Goal: Task Accomplishment & Management: Complete application form

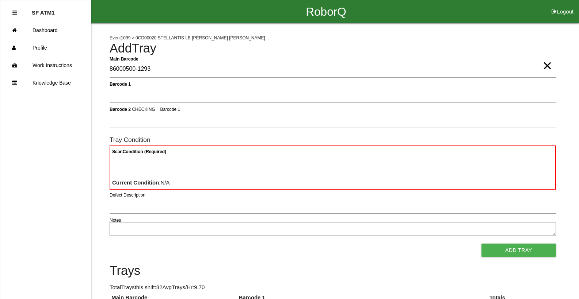
type Barcode "86000500-1293"
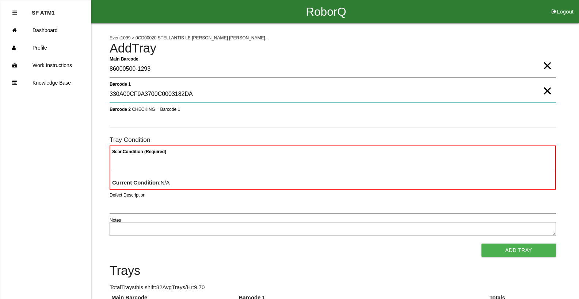
type 1 "330A00CF9A3700C0003182DA"
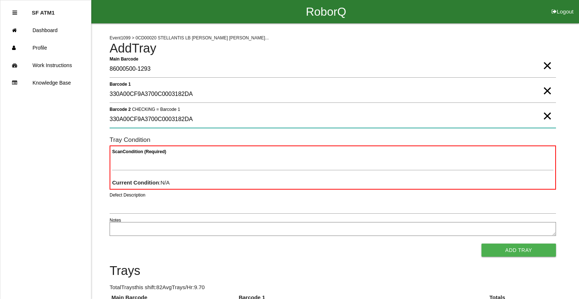
type 2 "330A00CF9A3700C0003182DA"
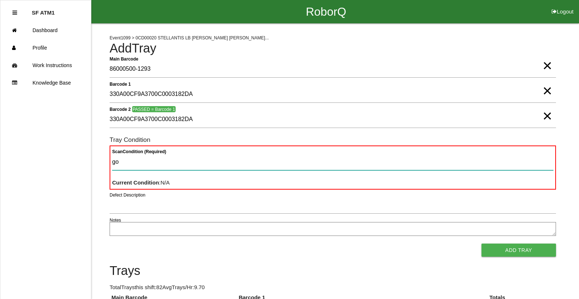
type Condition "goo"
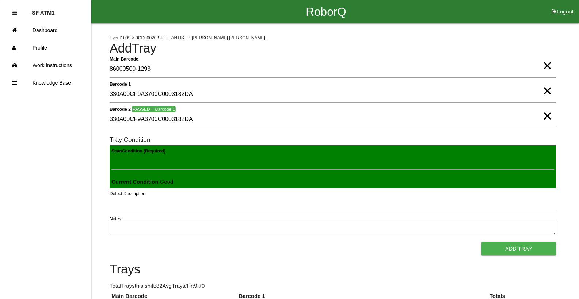
click at [481, 242] on button "Add Tray" at bounding box center [518, 248] width 74 height 13
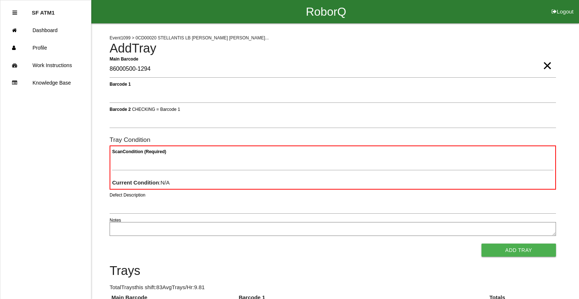
type Barcode "86000500-1294"
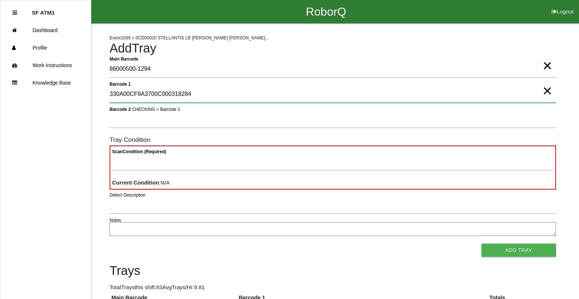
type 1 "330A00CF9A3700C000318284"
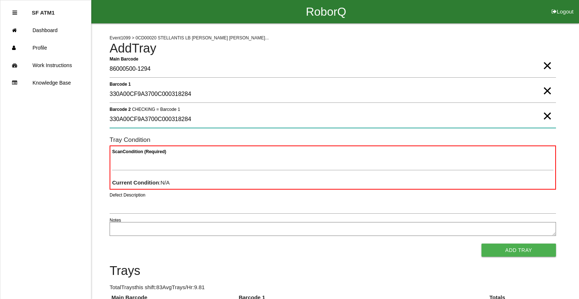
type 2 "330A00CF9A3700C000318284"
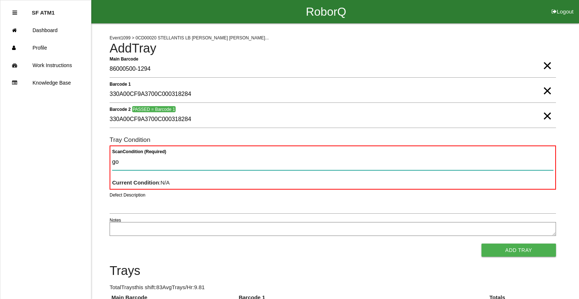
type Condition "goo"
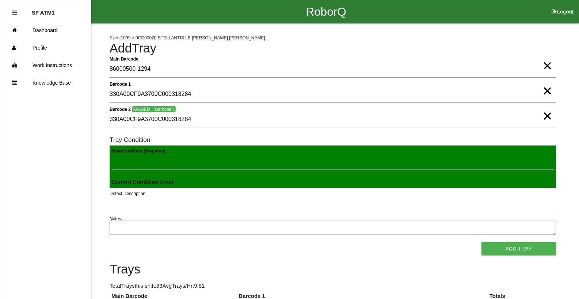
click at [481, 242] on button "Add Tray" at bounding box center [518, 248] width 74 height 13
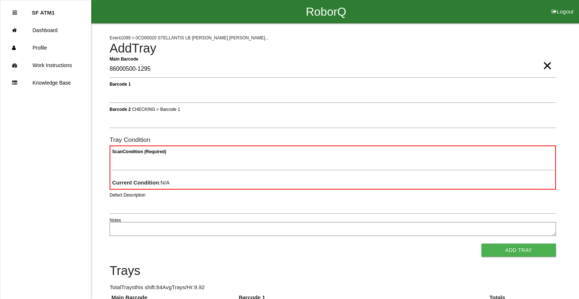
type Barcode "86000500-1295"
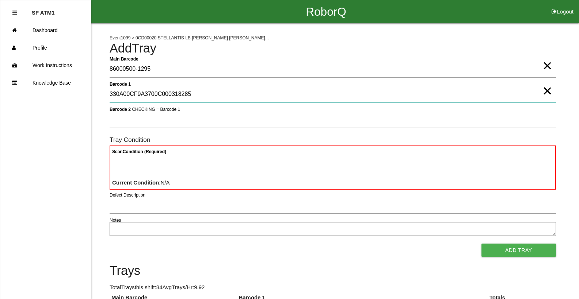
type 1 "330A00CF9A3700C000318285"
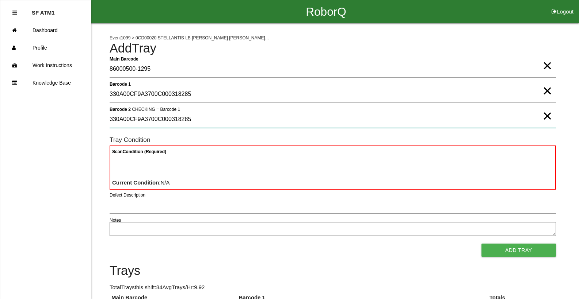
type 2 "330A00CF9A3700C000318285"
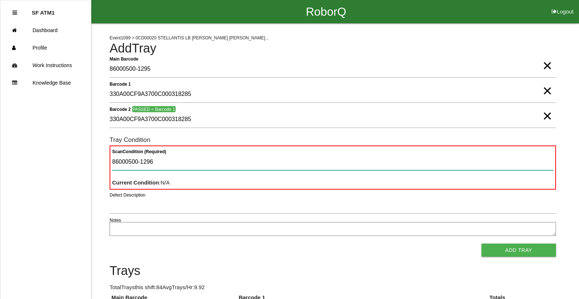
type Condition "86000500-1296"
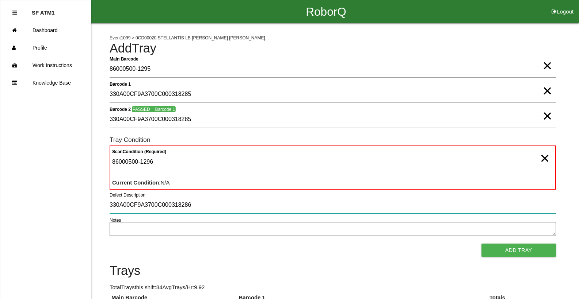
type input "330A00CF9A3700C000318286"
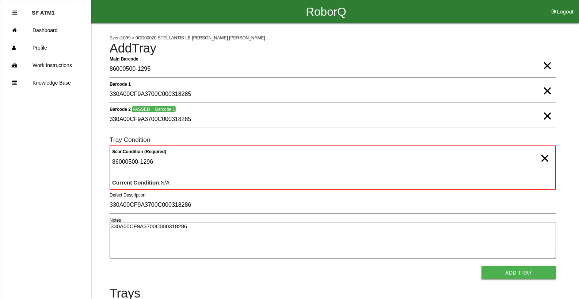
type textarea "330A00CF9A3700C000318286"
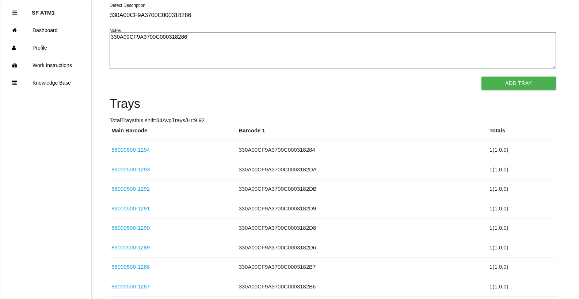
click at [110, 70] on div "330A00CF9A3700C000318286 Notes" at bounding box center [333, 51] width 446 height 39
click at [196, 39] on textarea "330A00CF9A3700C000318286" at bounding box center [333, 50] width 446 height 37
type textarea "3"
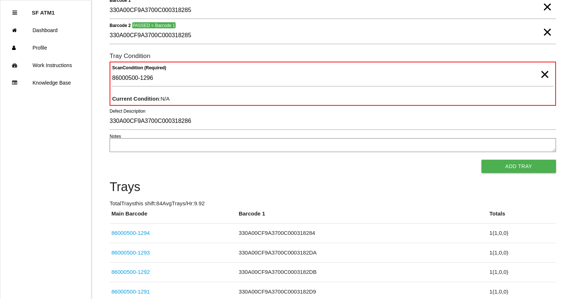
scroll to position [80, 0]
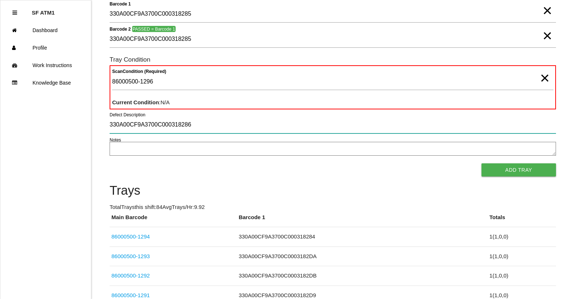
click at [200, 129] on input "330A00CF9A3700C000318286" at bounding box center [333, 125] width 446 height 17
type input "3"
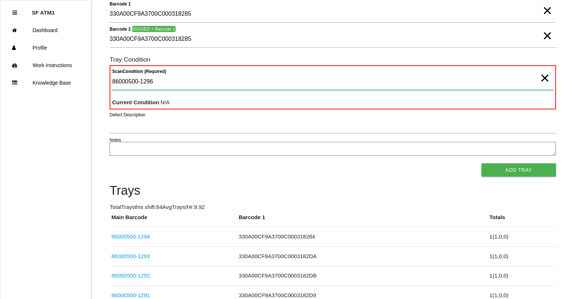
click at [175, 84] on Condition "86000500-1296" at bounding box center [332, 81] width 441 height 17
type Condition "8"
type Condition "goo"
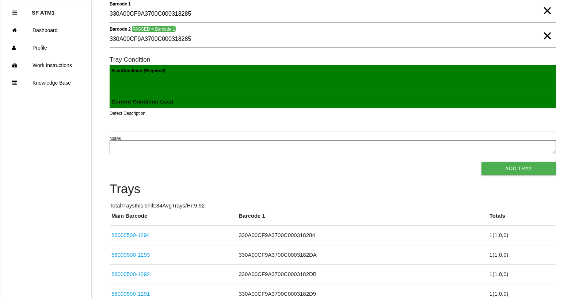
click at [481, 162] on button "Add Tray" at bounding box center [518, 168] width 74 height 13
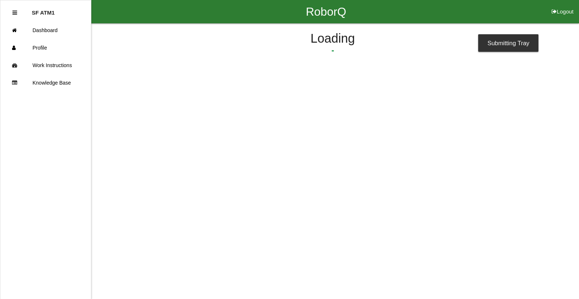
scroll to position [0, 0]
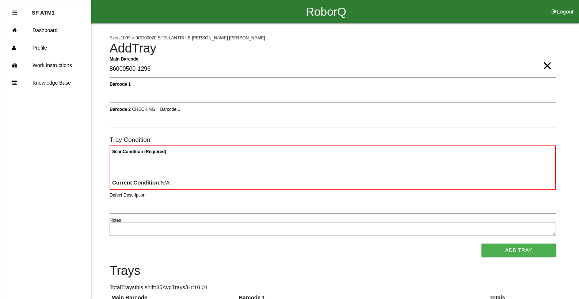
type Barcode "86000500-1296"
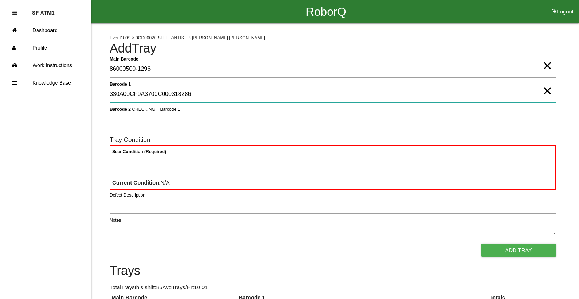
type 1 "330A00CF9A3700C000318286"
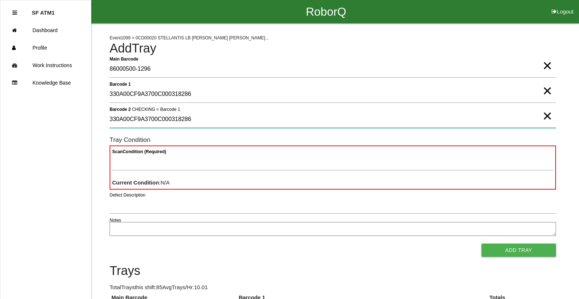
type 2 "330A00CF9A3700C000318286"
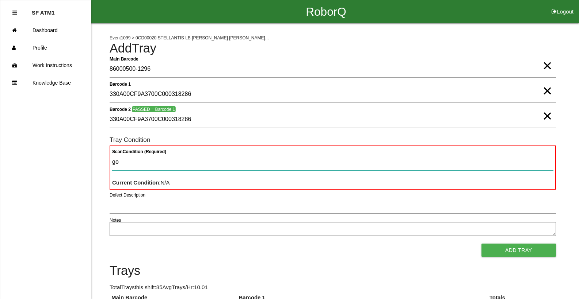
type Condition "goo"
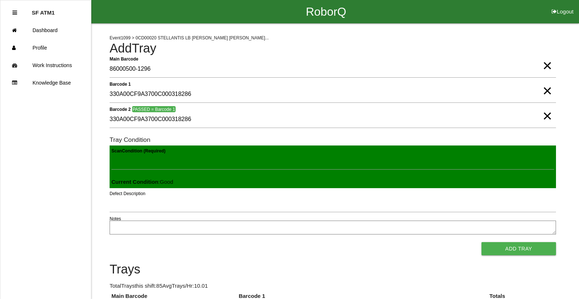
click button "Add Tray" at bounding box center [518, 248] width 74 height 13
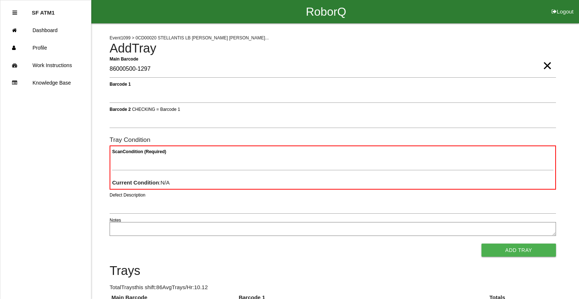
type Barcode "86000500-1297"
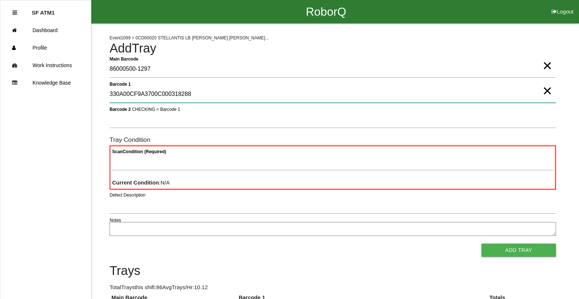
type 1 "330A00CF9A3700C000318288"
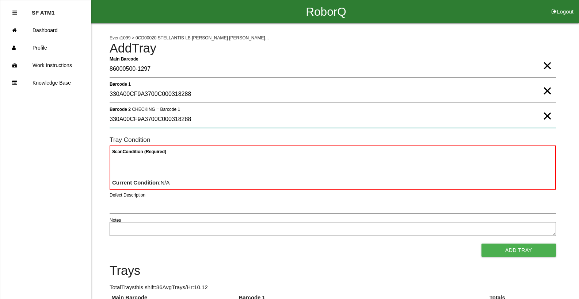
type 2 "330A00CF9A3700C000318288"
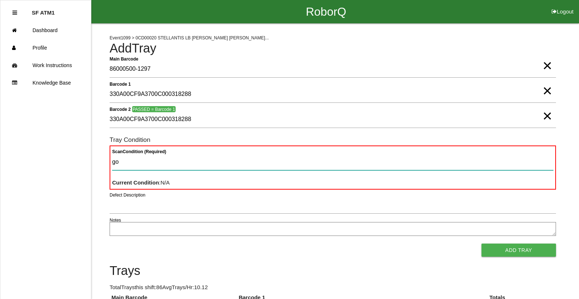
type Condition "goo"
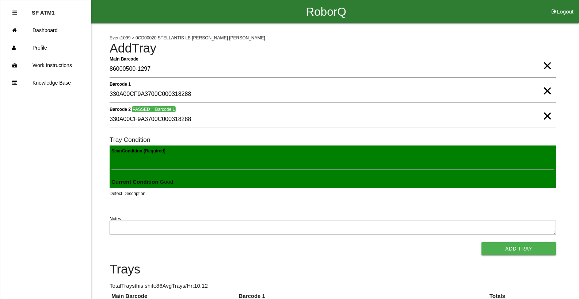
click at [481, 242] on button "Add Tray" at bounding box center [518, 248] width 74 height 13
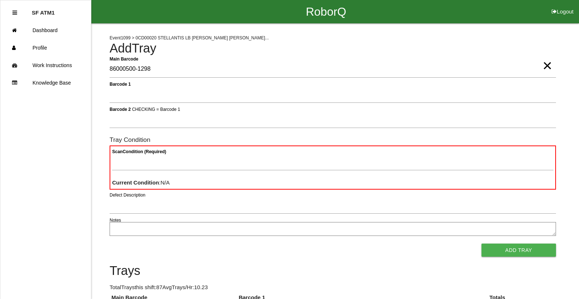
type Barcode "86000500-1298"
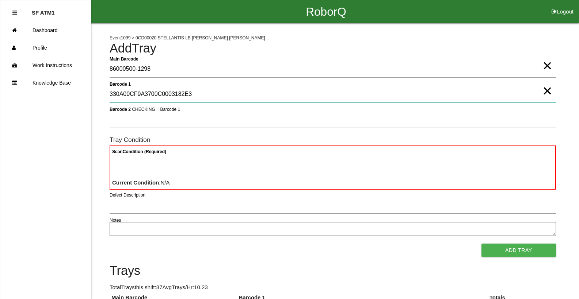
type 1 "330A00CF9A3700C0003182E3"
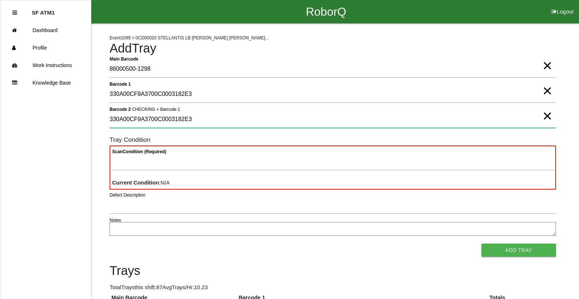
type 2 "330A00CF9A3700C0003182E3"
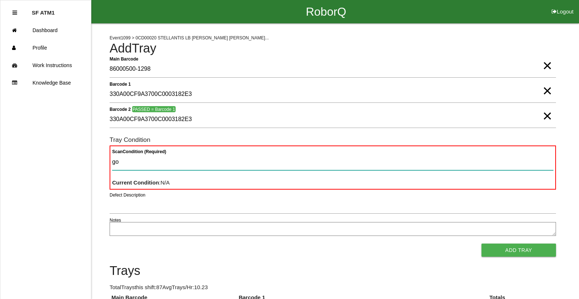
type Condition "goo"
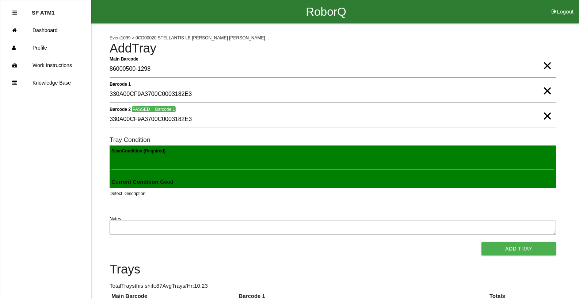
click at [481, 242] on button "Add Tray" at bounding box center [518, 248] width 74 height 13
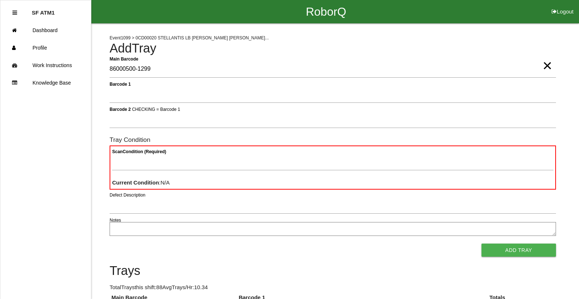
type Barcode "86000500-1299"
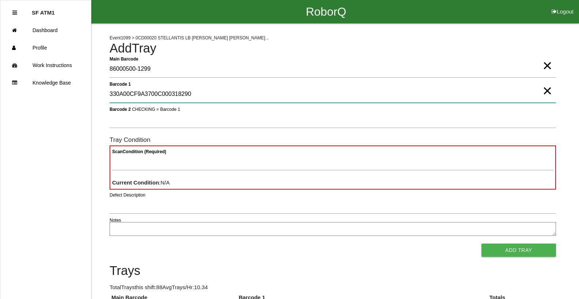
type 1 "330A00CF9A3700C000318290"
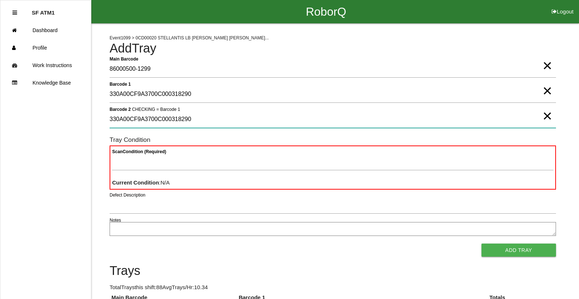
type 2 "330A00CF9A3700C000318290"
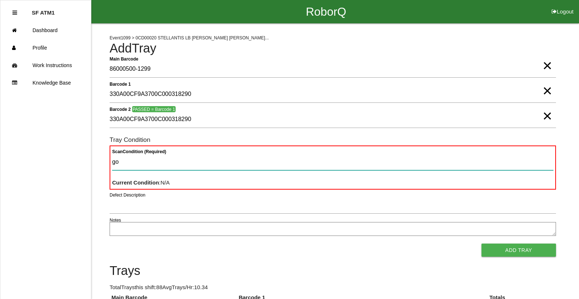
type Condition "goo"
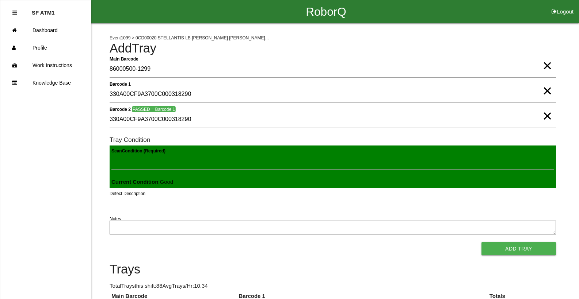
click at [481, 242] on button "Add Tray" at bounding box center [518, 248] width 74 height 13
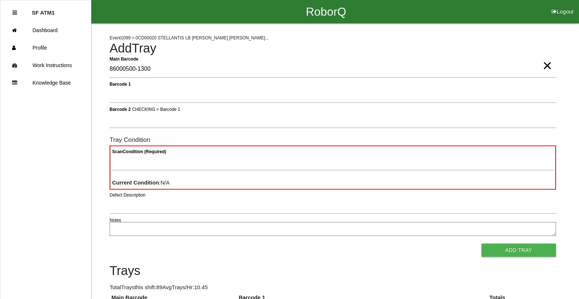
type Barcode "86000500-1300"
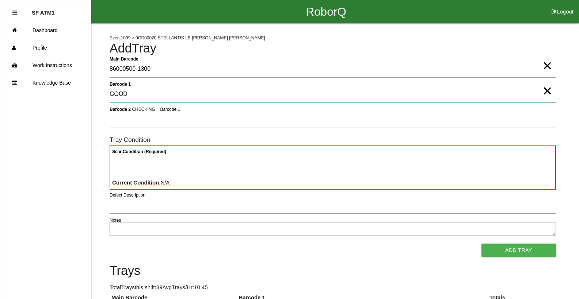
click at [179, 100] on 1 "GOOD" at bounding box center [333, 94] width 446 height 17
type 1 "G"
type 1 "330A00CF9A3700C000318289"
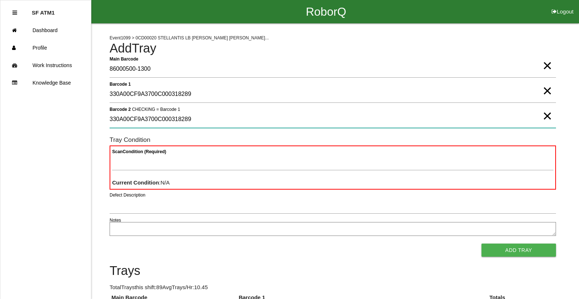
type 2 "330A00CF9A3700C000318289"
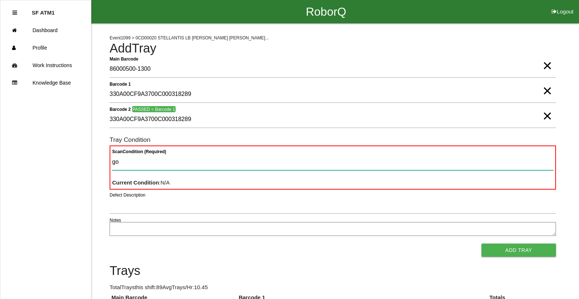
type Condition "goo"
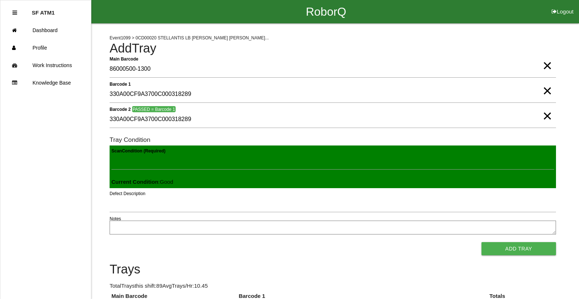
click at [481, 242] on button "Add Tray" at bounding box center [518, 248] width 74 height 13
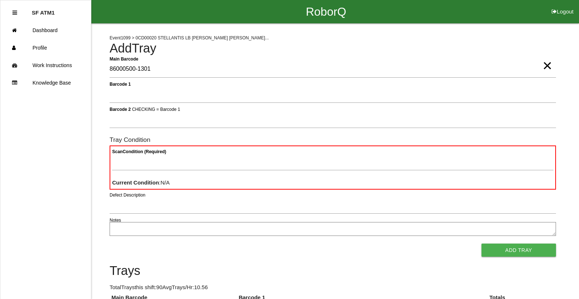
type Barcode "86000500-1301"
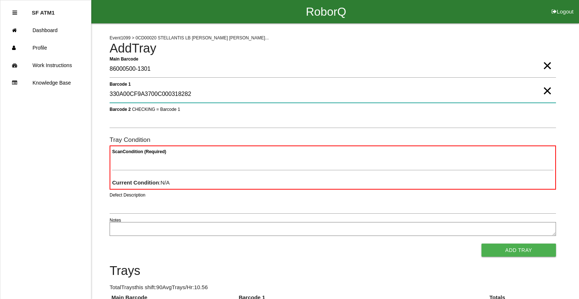
type 1 "330A00CF9A3700C000318282"
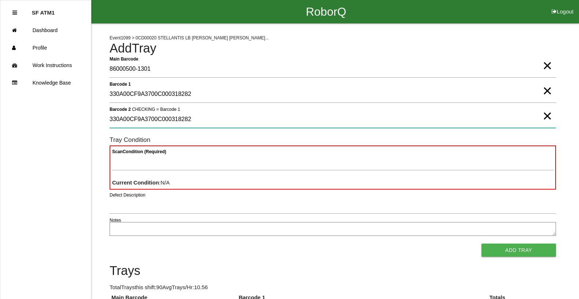
type 2 "330A00CF9A3700C000318282"
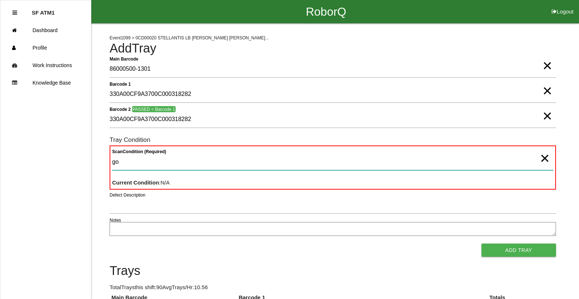
type Condition "goo"
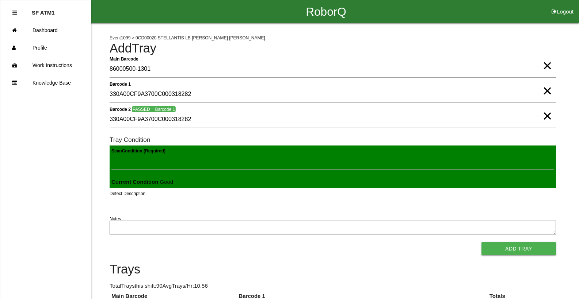
click at [481, 242] on button "Add Tray" at bounding box center [518, 248] width 74 height 13
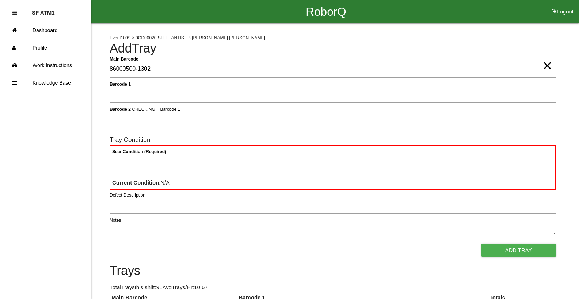
type Barcode "86000500-1302"
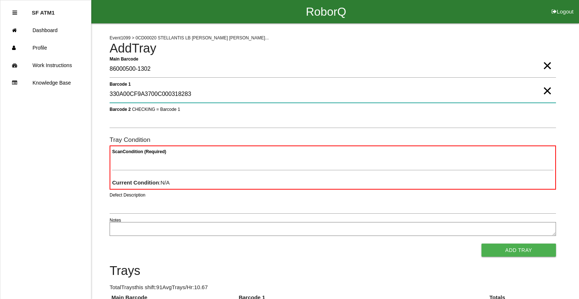
type 1 "330A00CF9A3700C000318283"
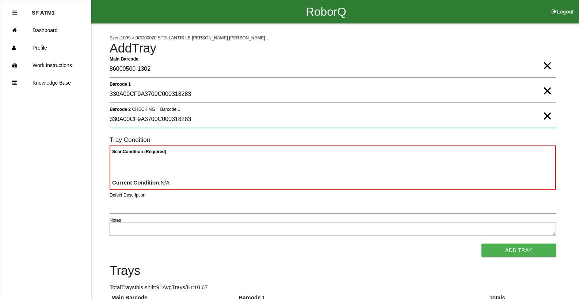
type 2 "330A00CF9A3700C000318283"
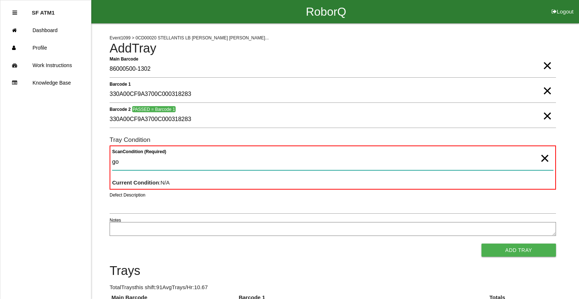
type Condition "goo"
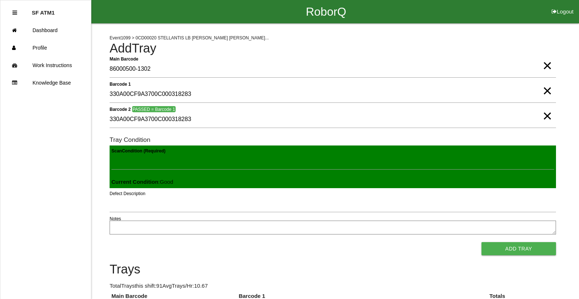
click at [481, 242] on button "Add Tray" at bounding box center [518, 248] width 74 height 13
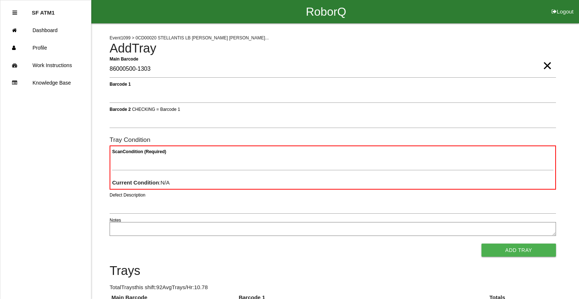
type Barcode "86000500-1303"
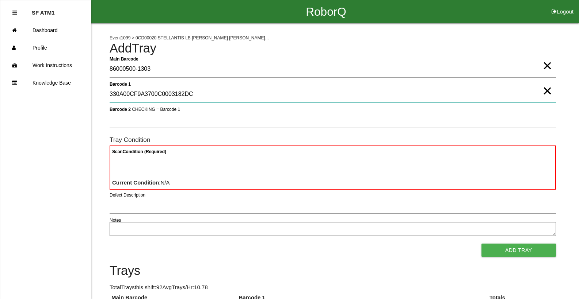
type 1 "330A00CF9A3700C0003182DC"
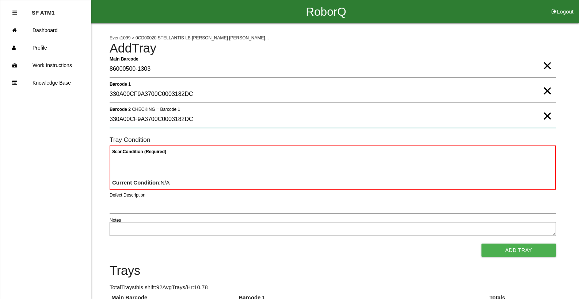
type 2 "330A00CF9A3700C0003182DC"
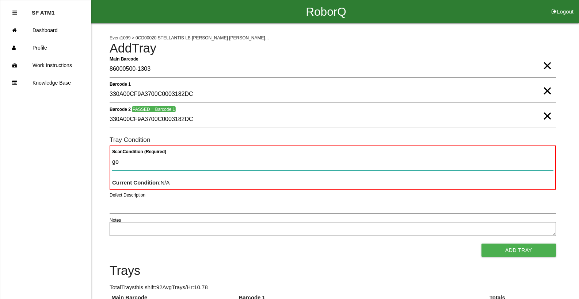
type Condition "goo"
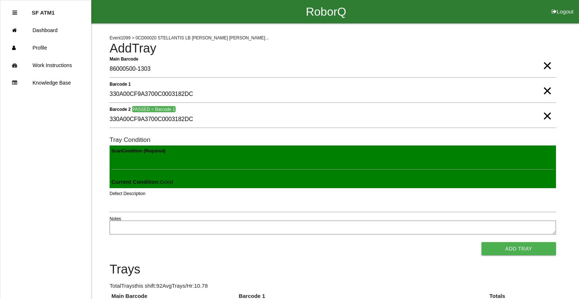
click at [481, 242] on button "Add Tray" at bounding box center [518, 248] width 74 height 13
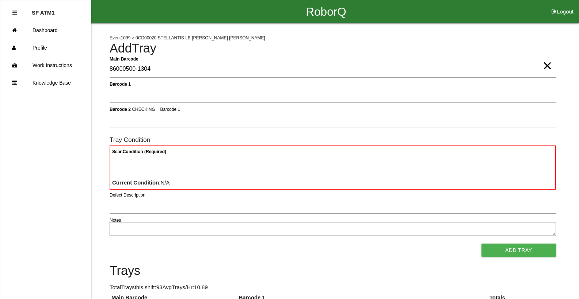
type Barcode "86000500-1304"
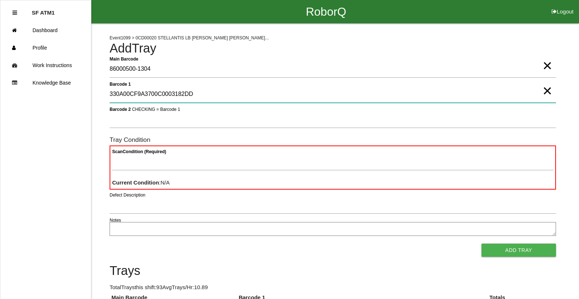
type 1 "330A00CF9A3700C0003182DD"
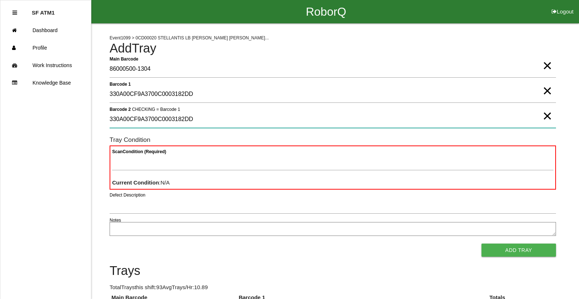
type 2 "330A00CF9A3700C0003182DD"
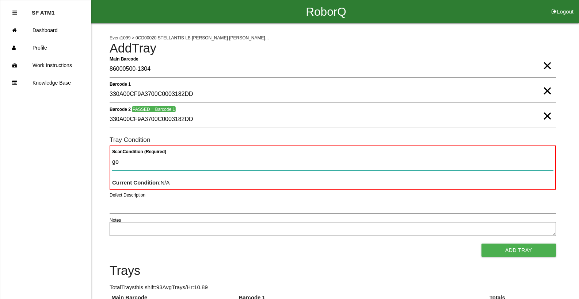
type Condition "goo"
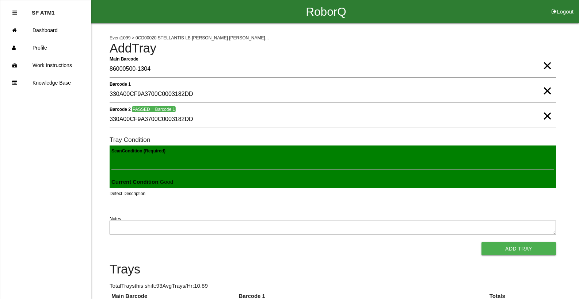
click at [481, 242] on button "Add Tray" at bounding box center [518, 248] width 74 height 13
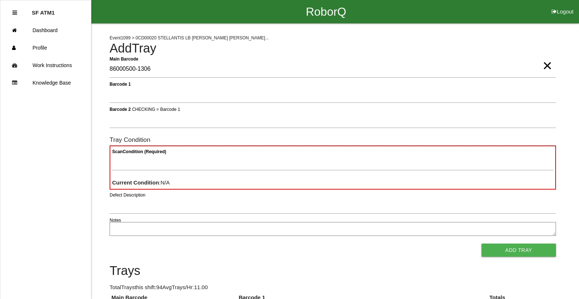
type Barcode "86000500-1306"
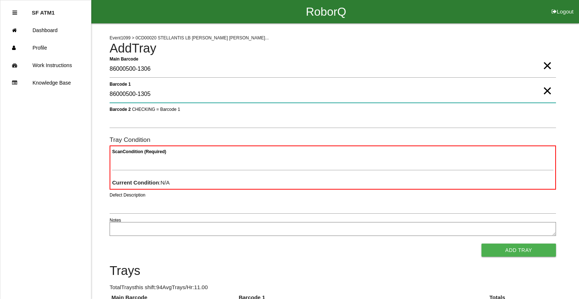
click at [170, 95] on 1 "86000500-1305" at bounding box center [333, 94] width 446 height 17
type 1 "8"
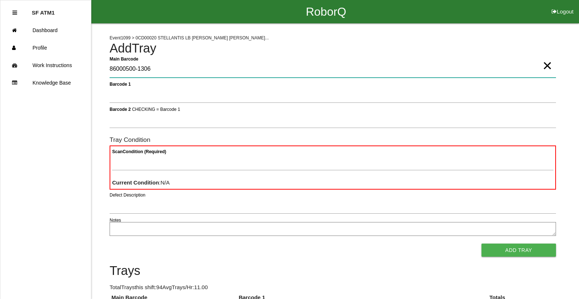
click at [171, 74] on Barcode "86000500-1306" at bounding box center [333, 69] width 446 height 17
type Barcode "8"
type Barcode "86000500-1305"
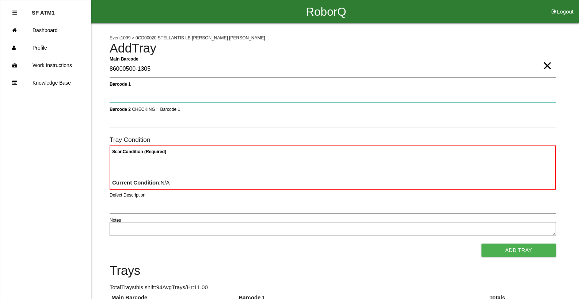
click at [481, 244] on button "Add Tray" at bounding box center [518, 250] width 74 height 13
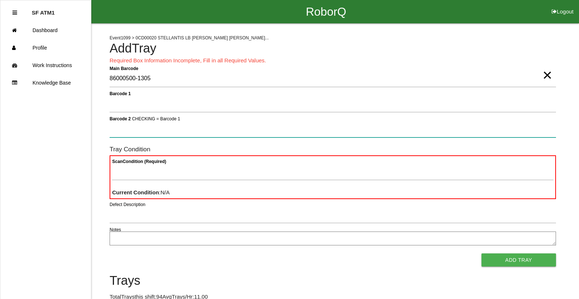
click at [481, 254] on button "Add Tray" at bounding box center [518, 260] width 74 height 13
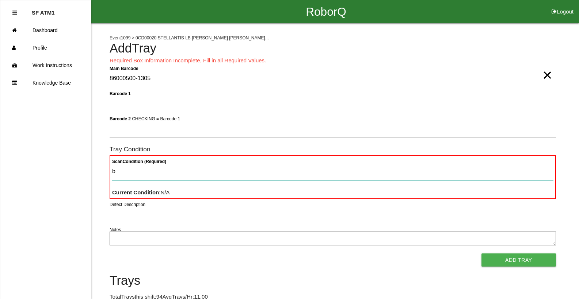
type Condition "ba"
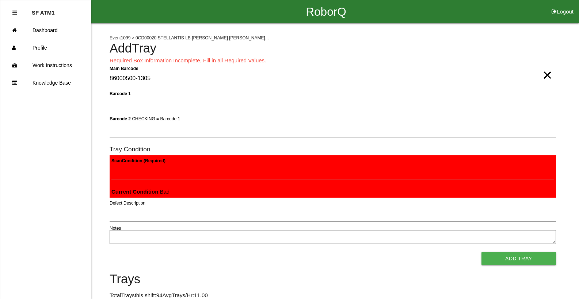
click button "Add Tray" at bounding box center [518, 258] width 74 height 13
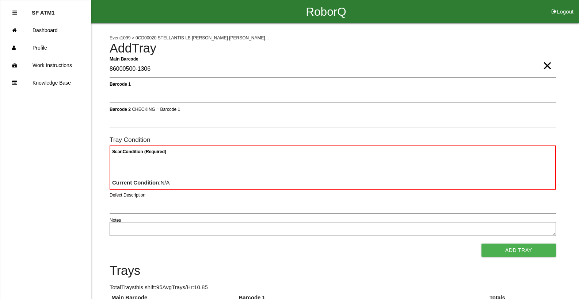
type Barcode "86000500-1306"
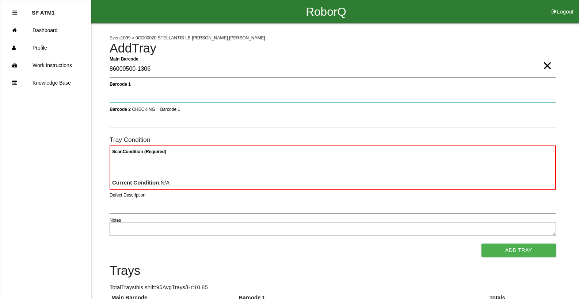
click at [481, 244] on button "Add Tray" at bounding box center [518, 250] width 74 height 13
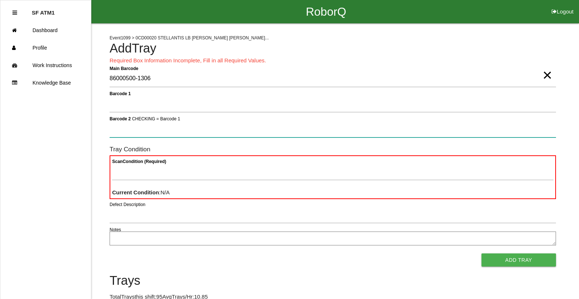
click at [481, 254] on button "Add Tray" at bounding box center [518, 260] width 74 height 13
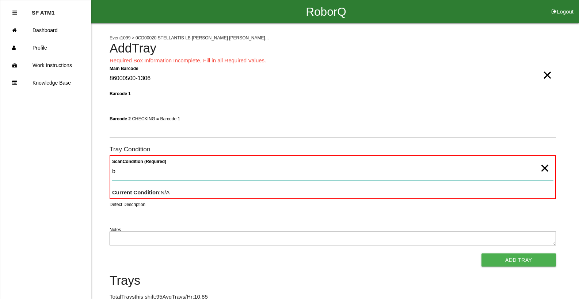
type Condition "ba"
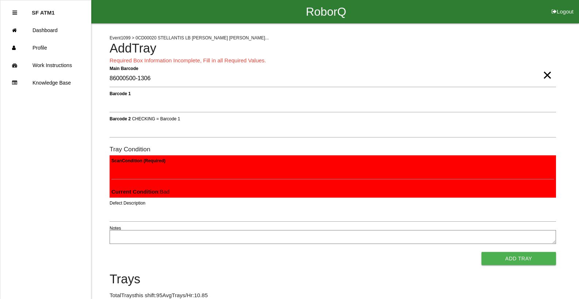
click at [481, 252] on button "Add Tray" at bounding box center [518, 258] width 74 height 13
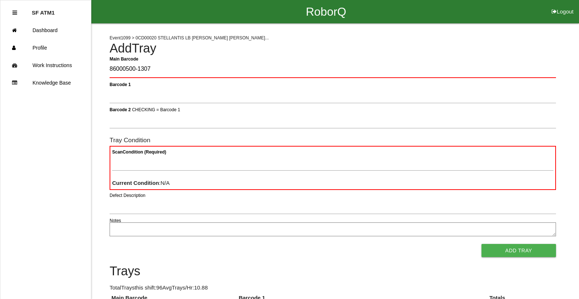
type Barcode "86000500-1307"
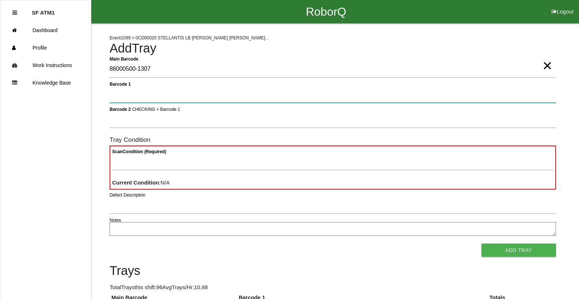
click at [481, 244] on button "Add Tray" at bounding box center [518, 250] width 74 height 13
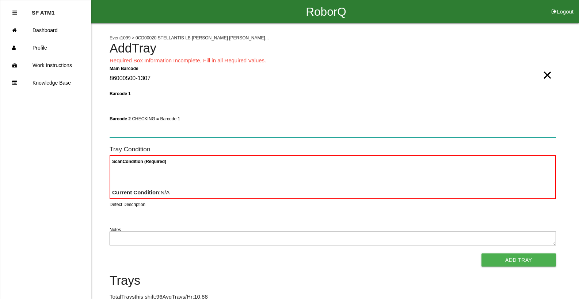
click at [481, 254] on button "Add Tray" at bounding box center [518, 260] width 74 height 13
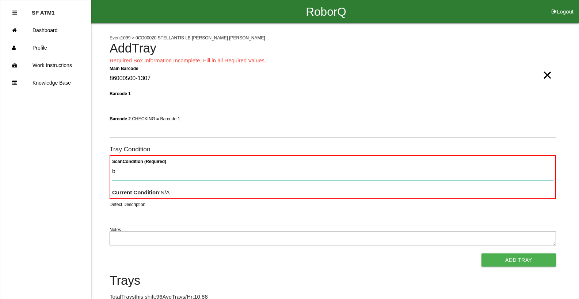
type Condition "ba"
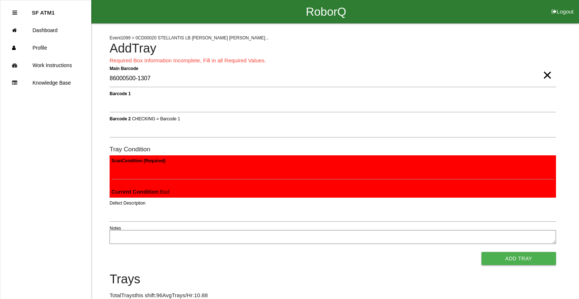
click at [481, 252] on button "Add Tray" at bounding box center [518, 258] width 74 height 13
